Goal: Navigation & Orientation: Find specific page/section

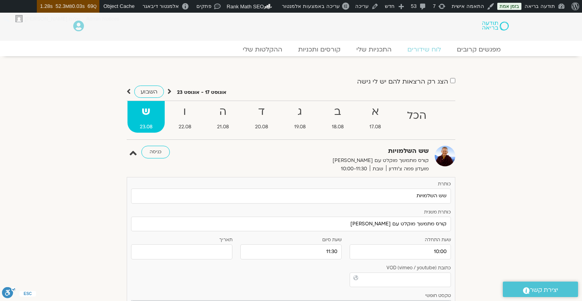
select select
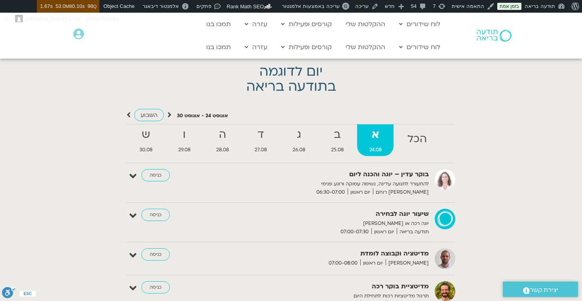
scroll to position [1796, 0]
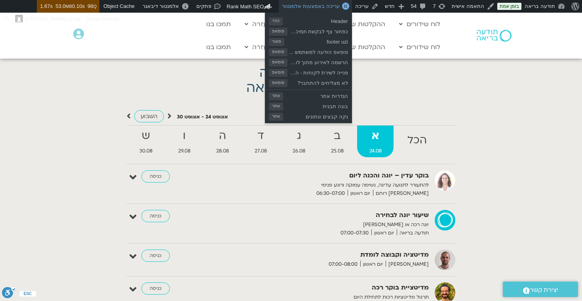
click at [319, 7] on span "עריכה באמצעות אלמנטור" at bounding box center [310, 6] width 57 height 6
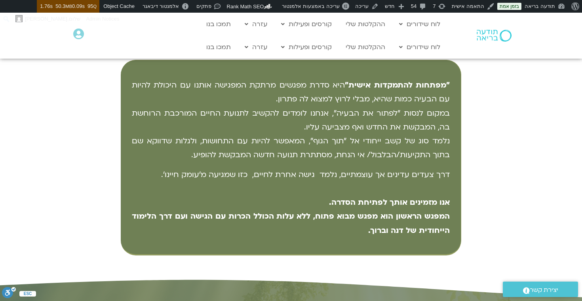
scroll to position [371, 0]
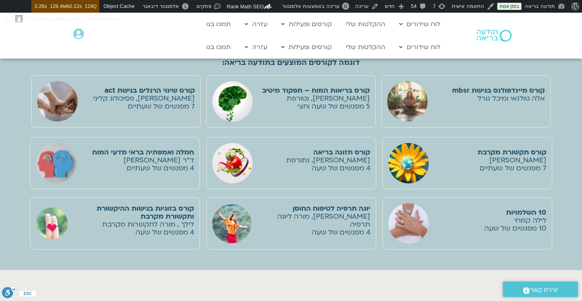
scroll to position [1285, 0]
